Goal: Task Accomplishment & Management: Complete application form

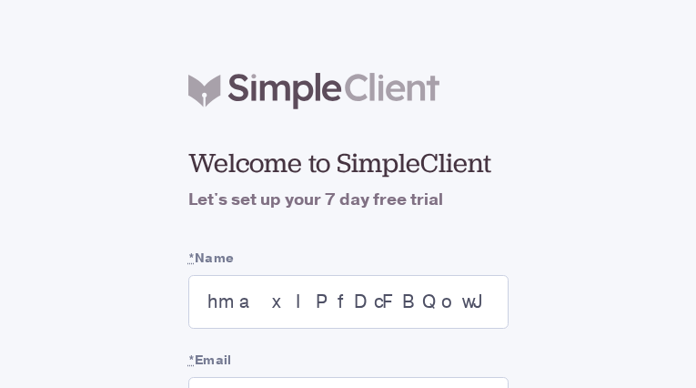
checkbox input "false"
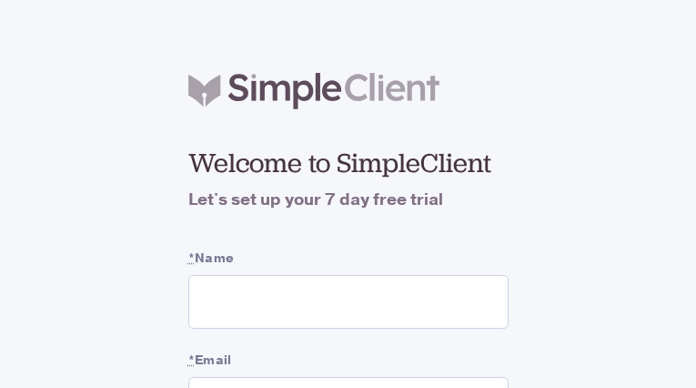
type input "jgEmhucauPy"
type input "LRWCyfhDrqH"
type input "[EMAIL_ADDRESS][DOMAIN_NAME]"
type input "ELoSRKyMezaYkI"
type input "rXxGAmgejebi"
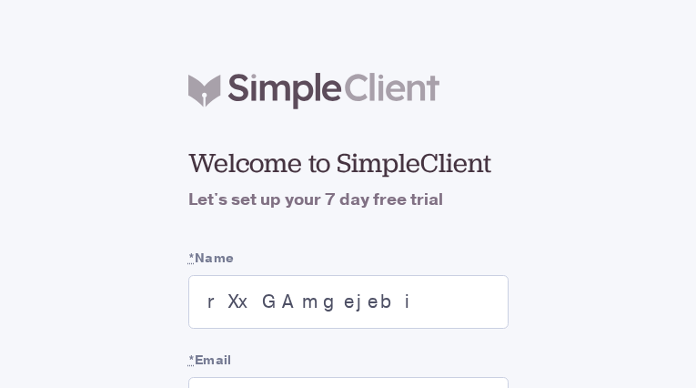
type input "[EMAIL_ADDRESS][DOMAIN_NAME]"
checkbox input "false"
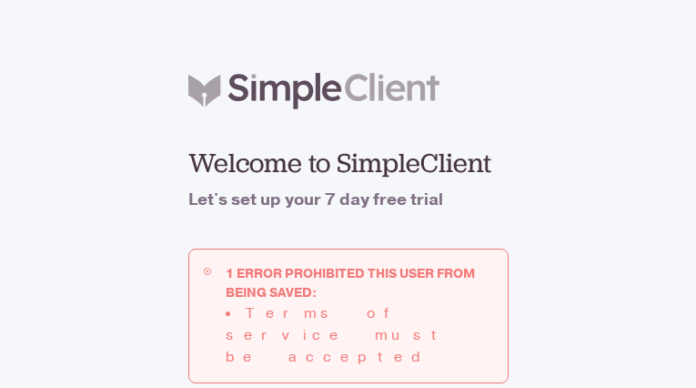
type input "[EMAIL_ADDRESS][DOMAIN_NAME]"
checkbox input "false"
type input "rsekuuUz"
type input "AuKKmpnrcHsloA"
type input "inijofunu020@gmail.com"
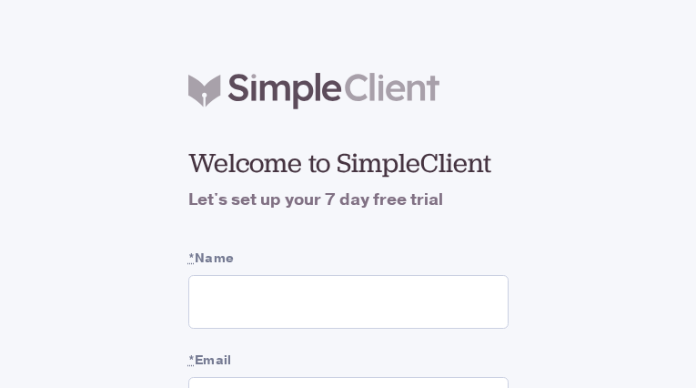
type input "GsOYrpjKiiXKkAO"
type input "[EMAIL_ADDRESS][DOMAIN_NAME]"
checkbox input "false"
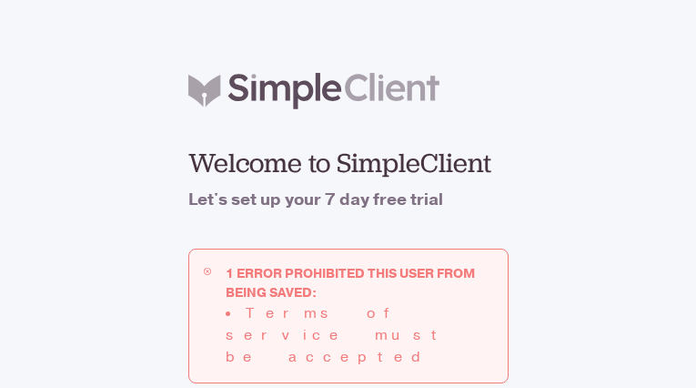
type input "[EMAIL_ADDRESS][DOMAIN_NAME]"
